Goal: Information Seeking & Learning: Learn about a topic

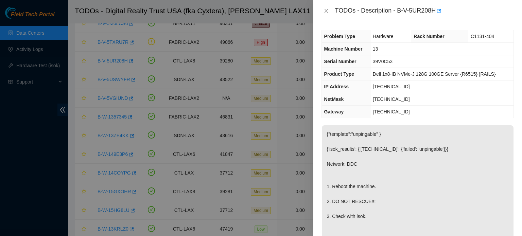
scroll to position [63, 0]
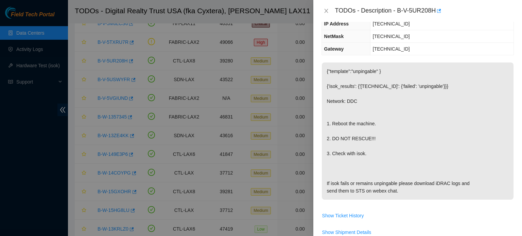
click at [24, 50] on div at bounding box center [261, 118] width 522 height 236
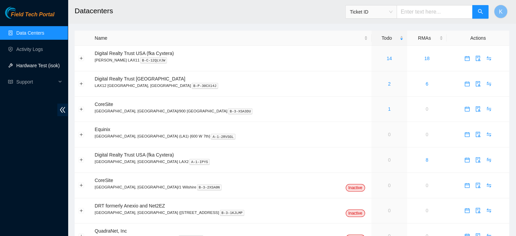
click at [31, 63] on link "Hardware Test (isok)" at bounding box center [37, 65] width 43 height 5
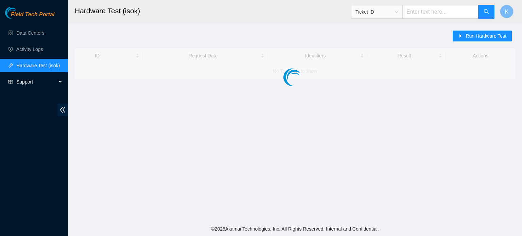
click at [29, 78] on span "Support" at bounding box center [36, 82] width 40 height 14
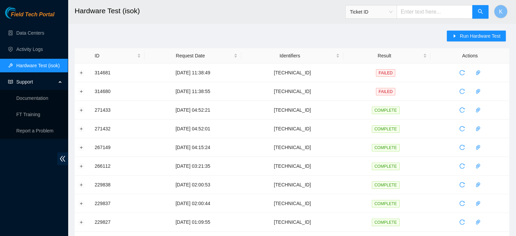
click at [29, 80] on span "Support" at bounding box center [36, 82] width 40 height 14
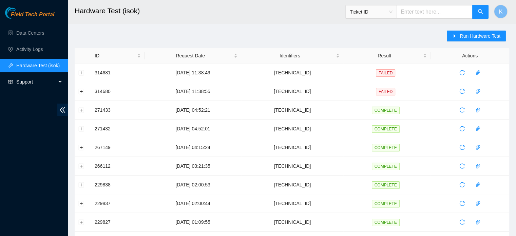
click at [26, 80] on span "Support" at bounding box center [36, 82] width 40 height 14
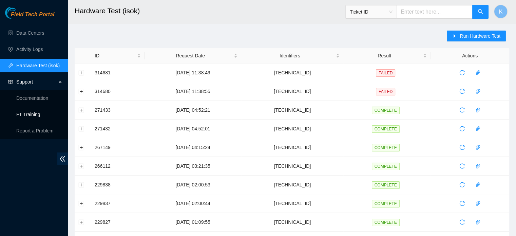
click at [32, 112] on link "FT Training" at bounding box center [28, 114] width 24 height 5
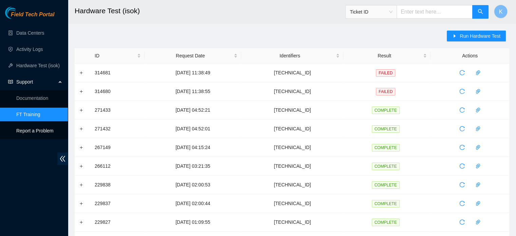
click at [29, 129] on p "Report a Problem" at bounding box center [39, 131] width 46 height 14
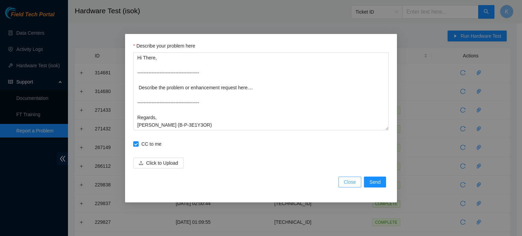
click at [349, 178] on button "Close" at bounding box center [349, 182] width 23 height 11
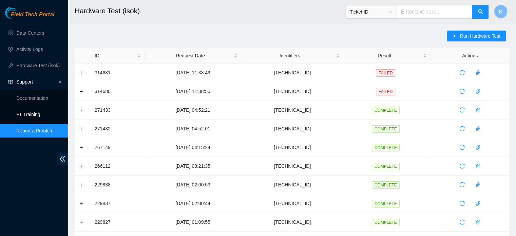
click at [29, 115] on link "FT Training" at bounding box center [28, 114] width 24 height 5
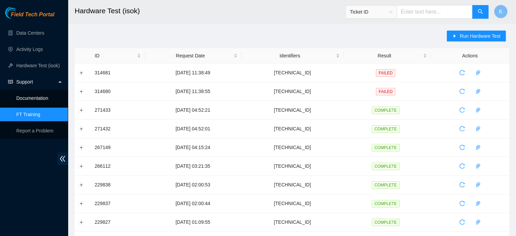
click at [35, 99] on link "Documentation" at bounding box center [32, 97] width 32 height 5
